Goal: Find contact information: Find contact information

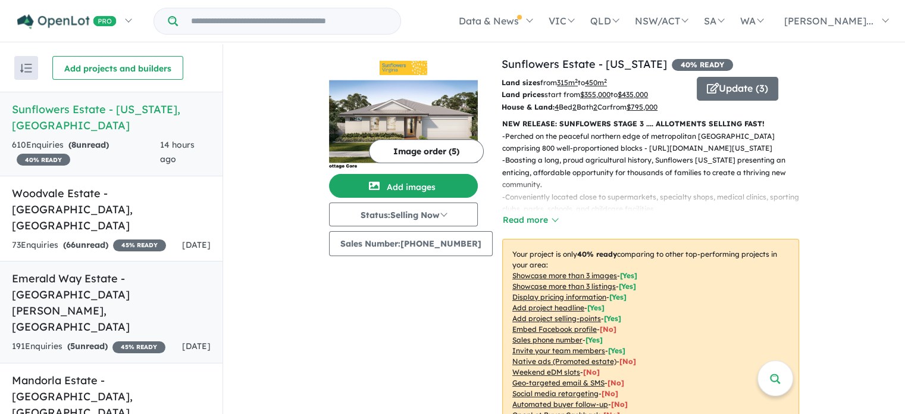
scroll to position [119, 0]
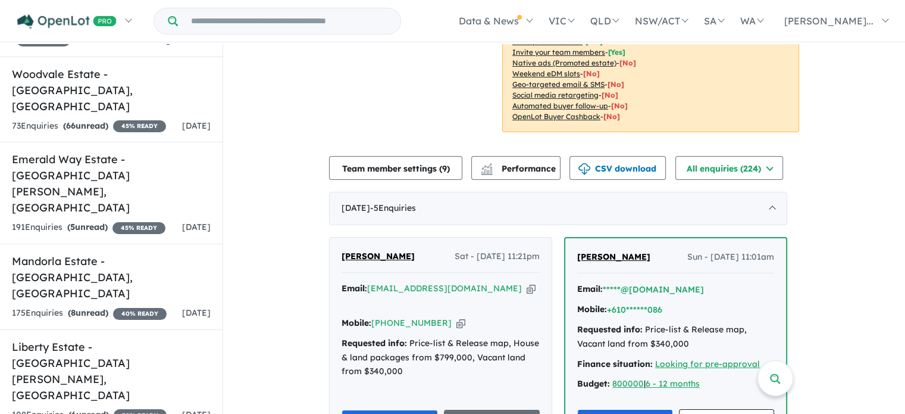
scroll to position [337, 0]
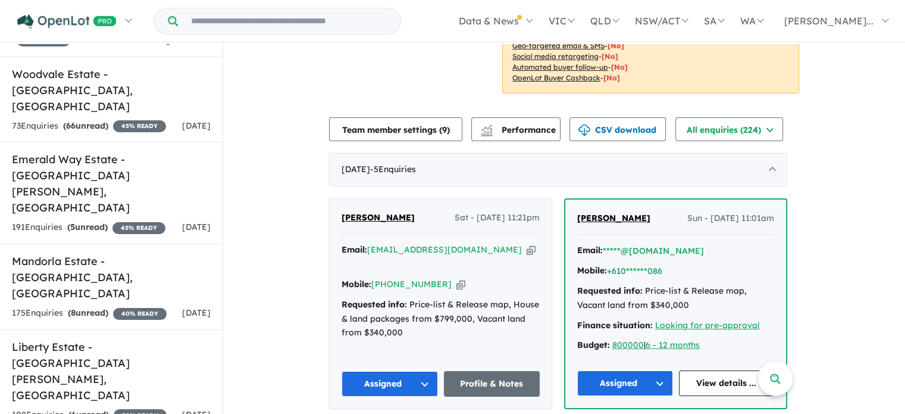
click at [457, 278] on icon "button" at bounding box center [461, 284] width 9 height 13
click at [527, 248] on icon "button" at bounding box center [531, 249] width 9 height 13
click at [370, 216] on span "[PERSON_NAME]" at bounding box center [378, 217] width 73 height 11
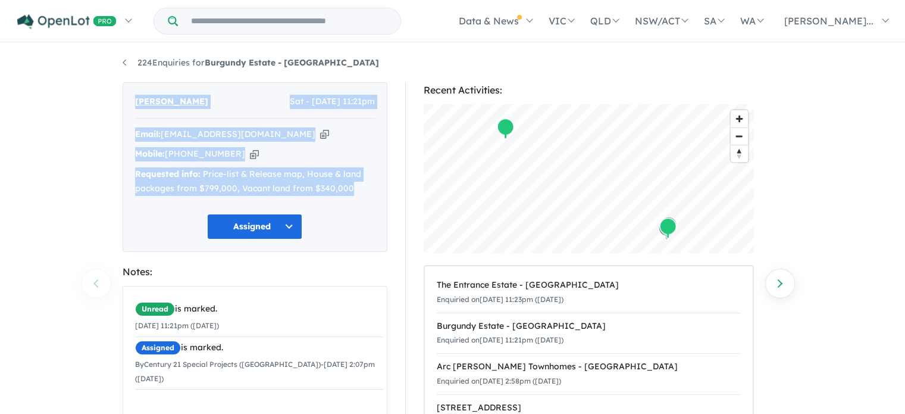
drag, startPoint x: 130, startPoint y: 93, endPoint x: 358, endPoint y: 196, distance: 250.7
click at [358, 198] on div "[PERSON_NAME] - [DATE] 11:21pm Email: [EMAIL_ADDRESS][DOMAIN_NAME] Copied! Mobi…" at bounding box center [255, 167] width 265 height 170
copy div "[PERSON_NAME] - [DATE] 11:21pm Email: [EMAIL_ADDRESS][DOMAIN_NAME] Copied! Mobi…"
